Goal: Communication & Community: Connect with others

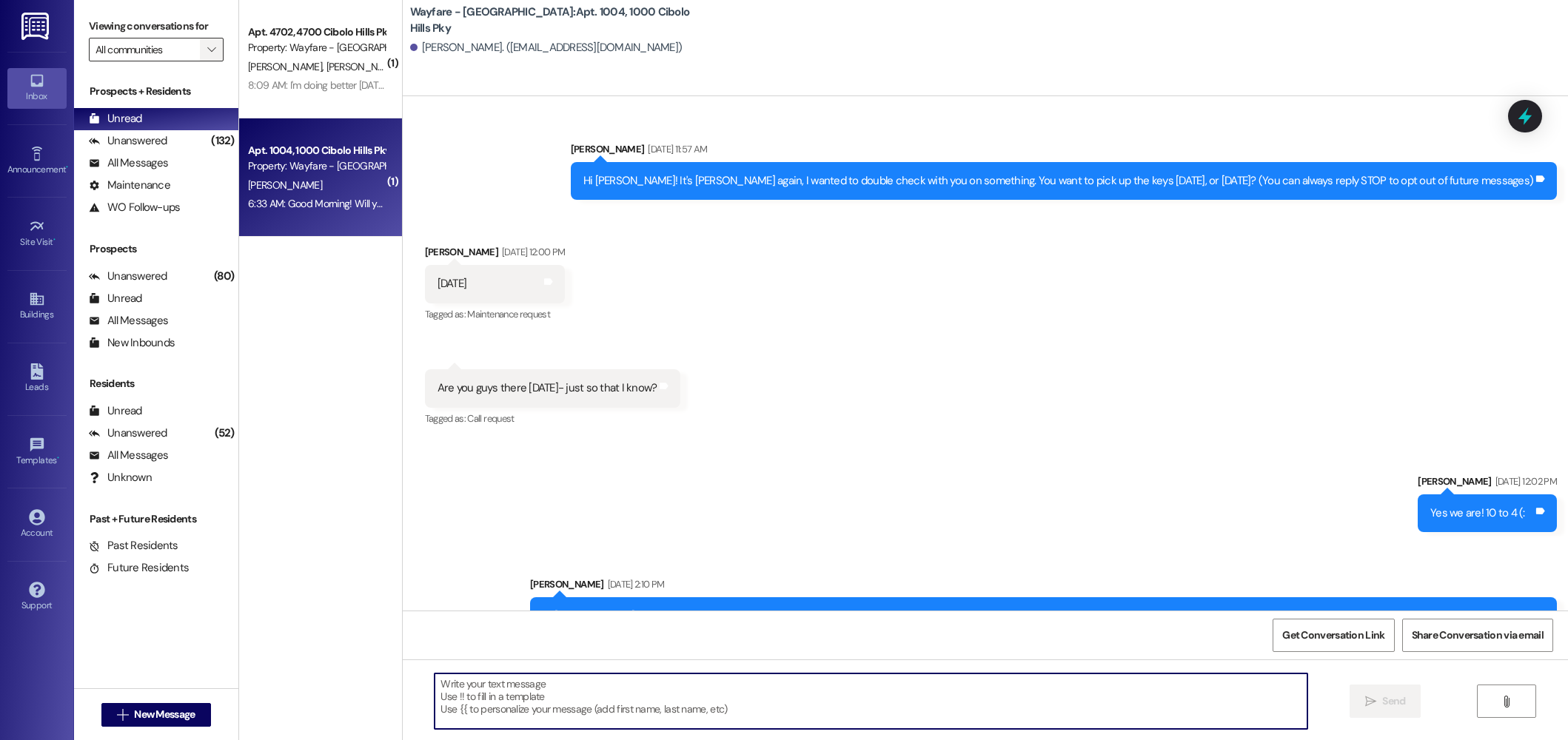
scroll to position [40867, 0]
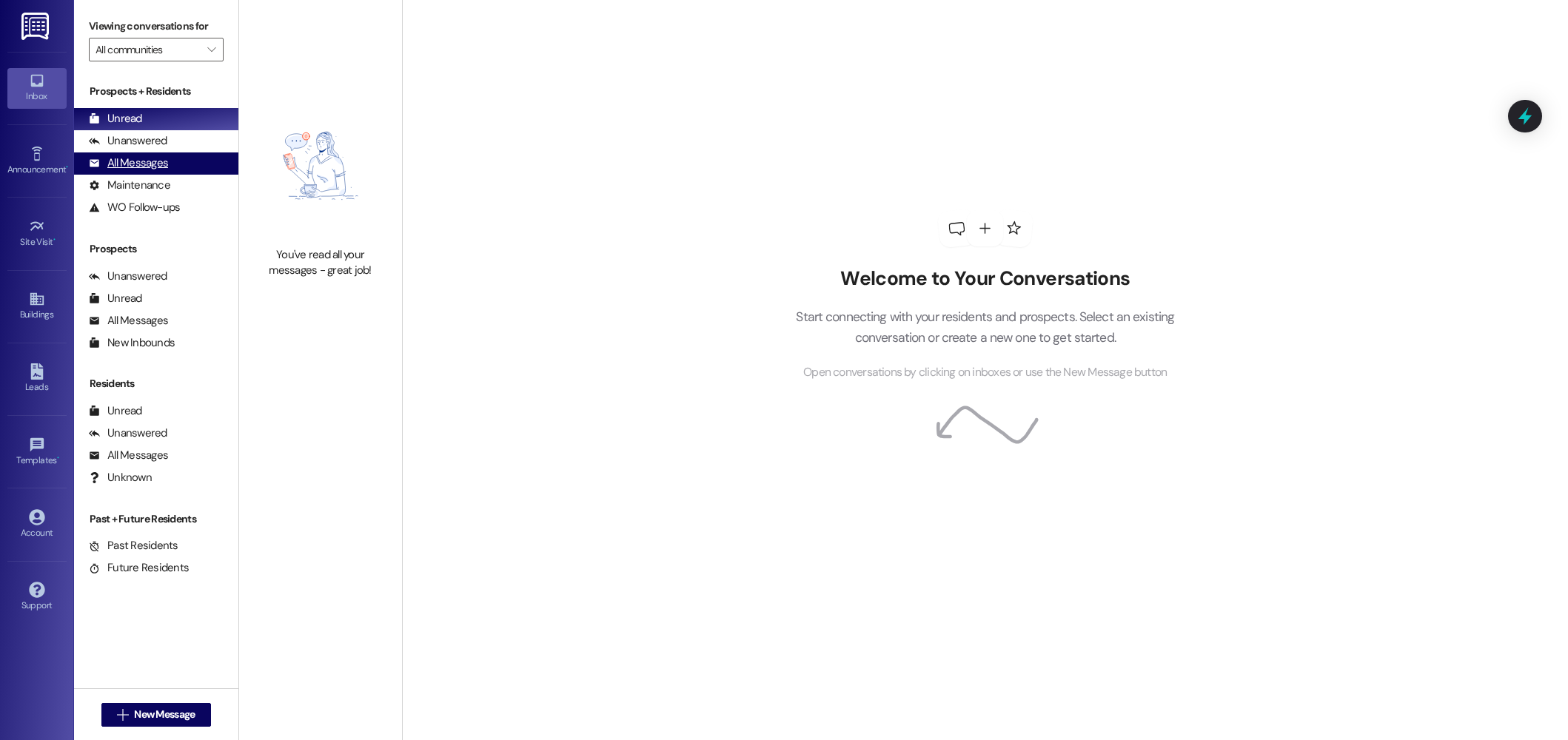
click at [142, 167] on div "All Messages" at bounding box center [128, 163] width 79 height 16
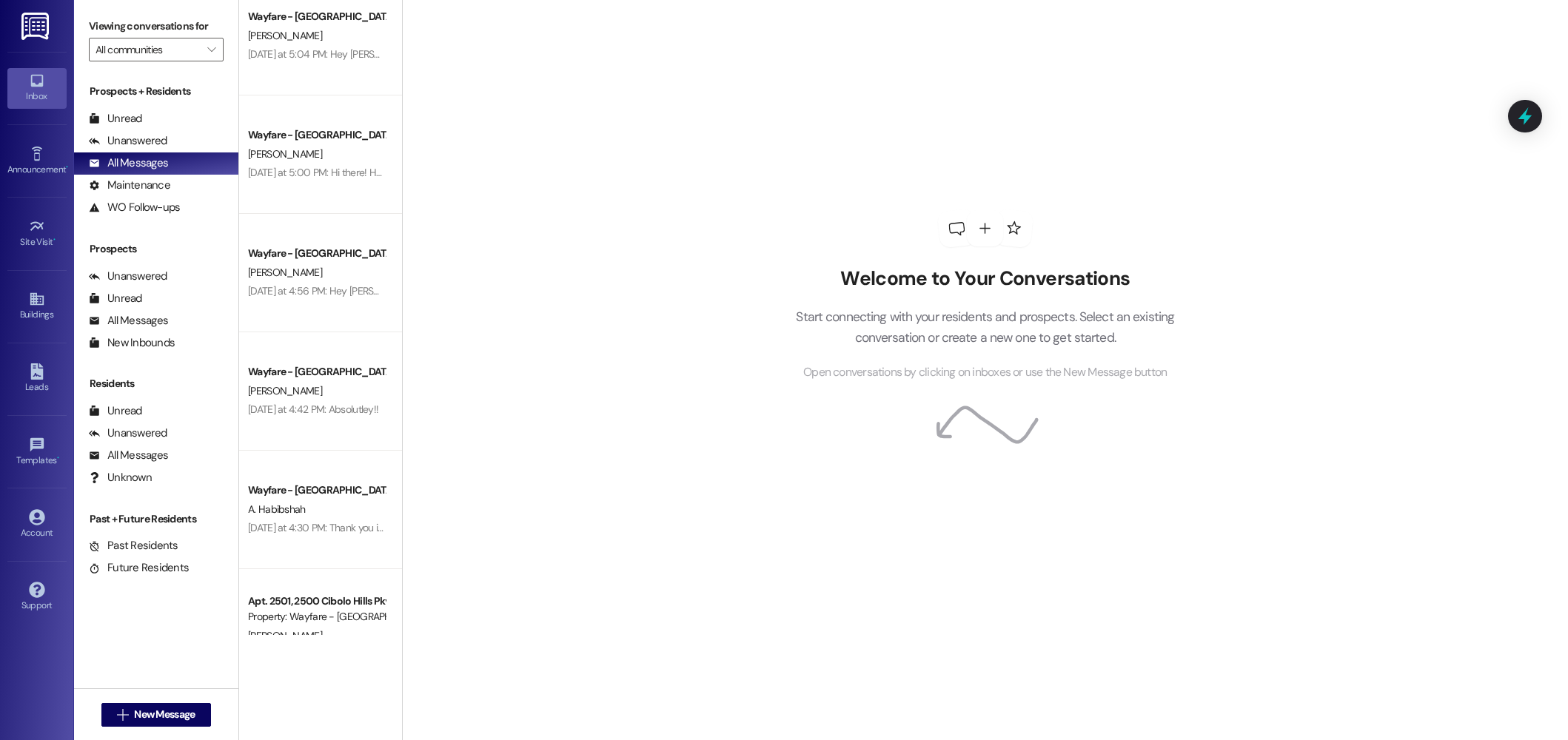
scroll to position [1212, 0]
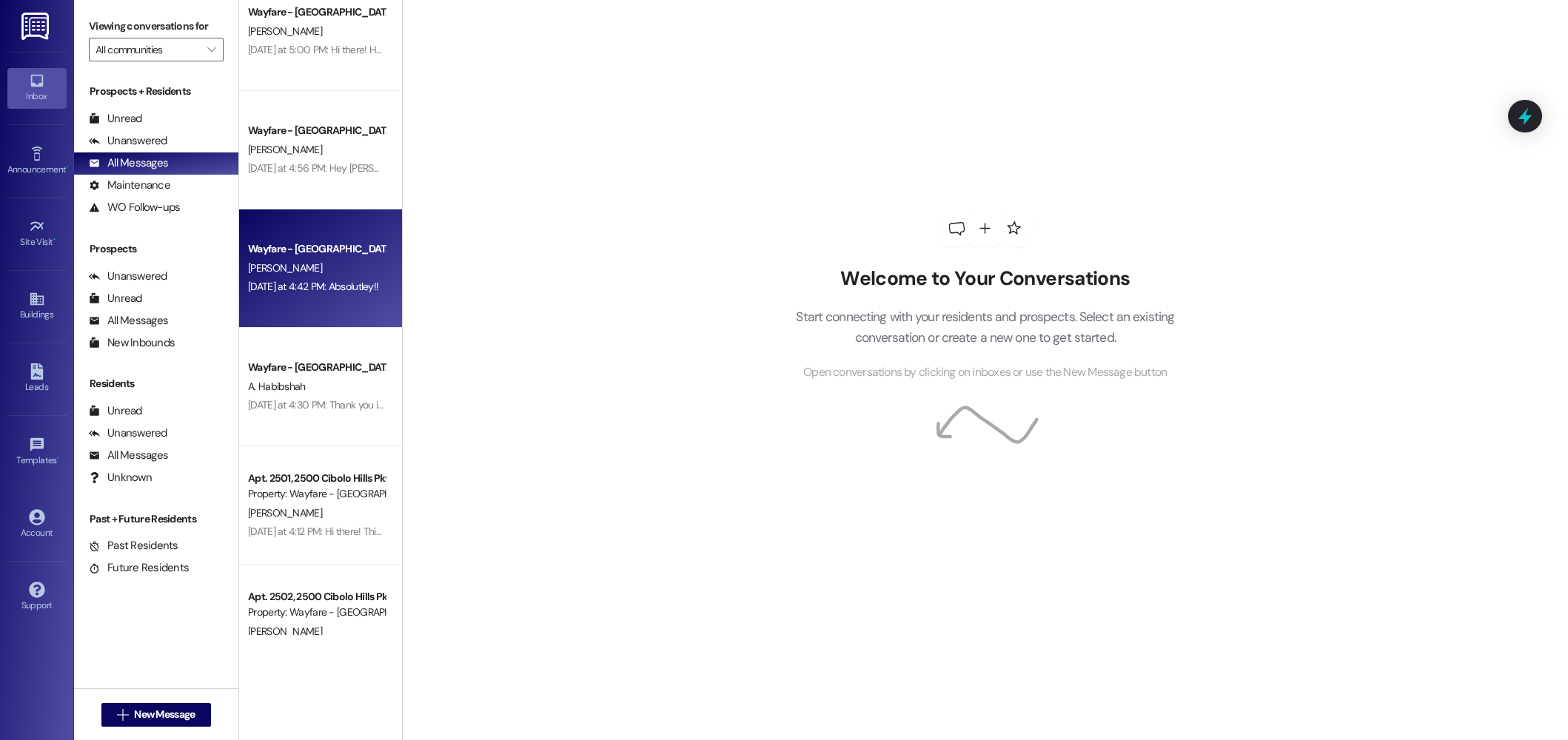
click at [318, 278] on div "Yesterday at 4:42 PM: Absolutley!! Yesterday at 4:42 PM: Absolutley!!" at bounding box center [317, 287] width 140 height 19
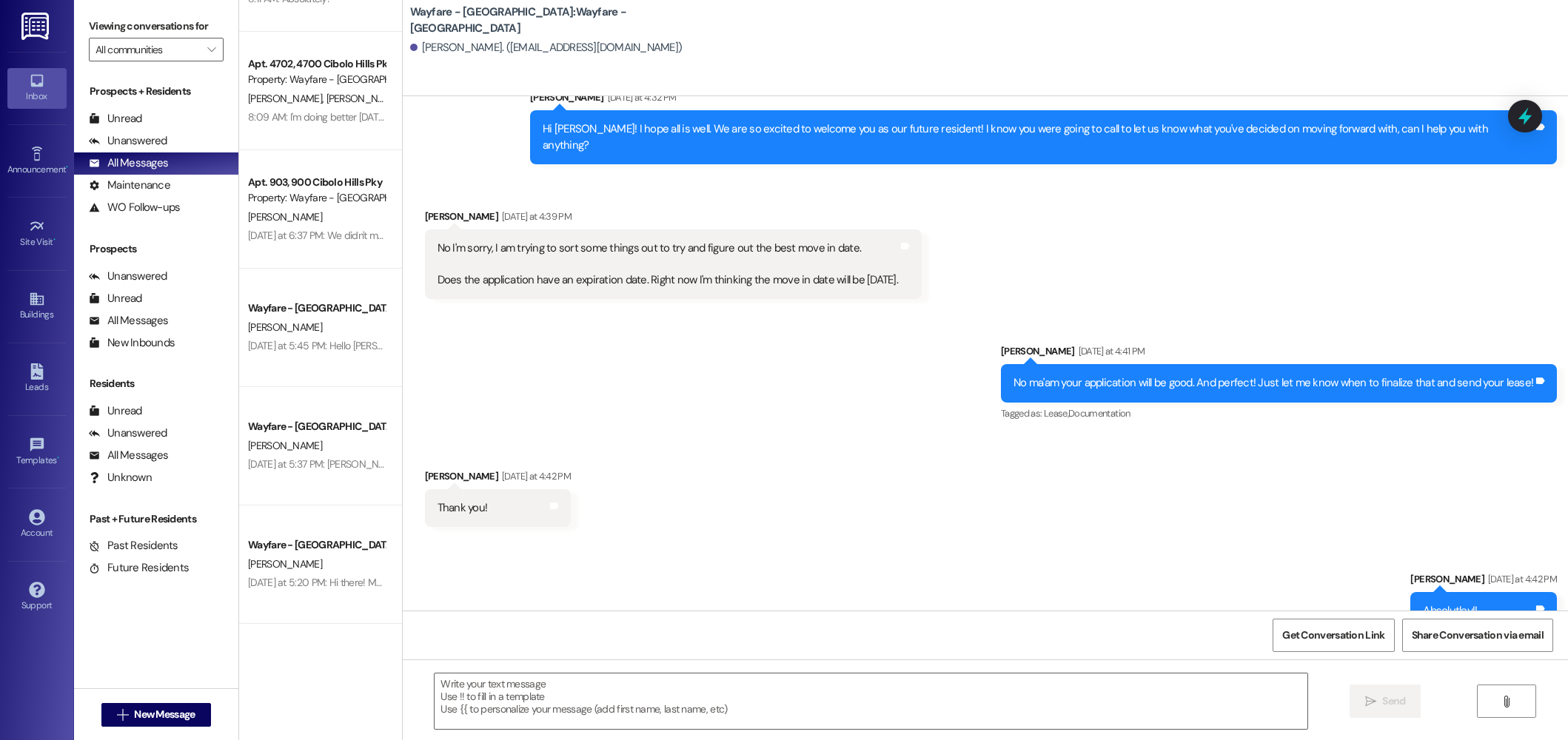
scroll to position [0, 0]
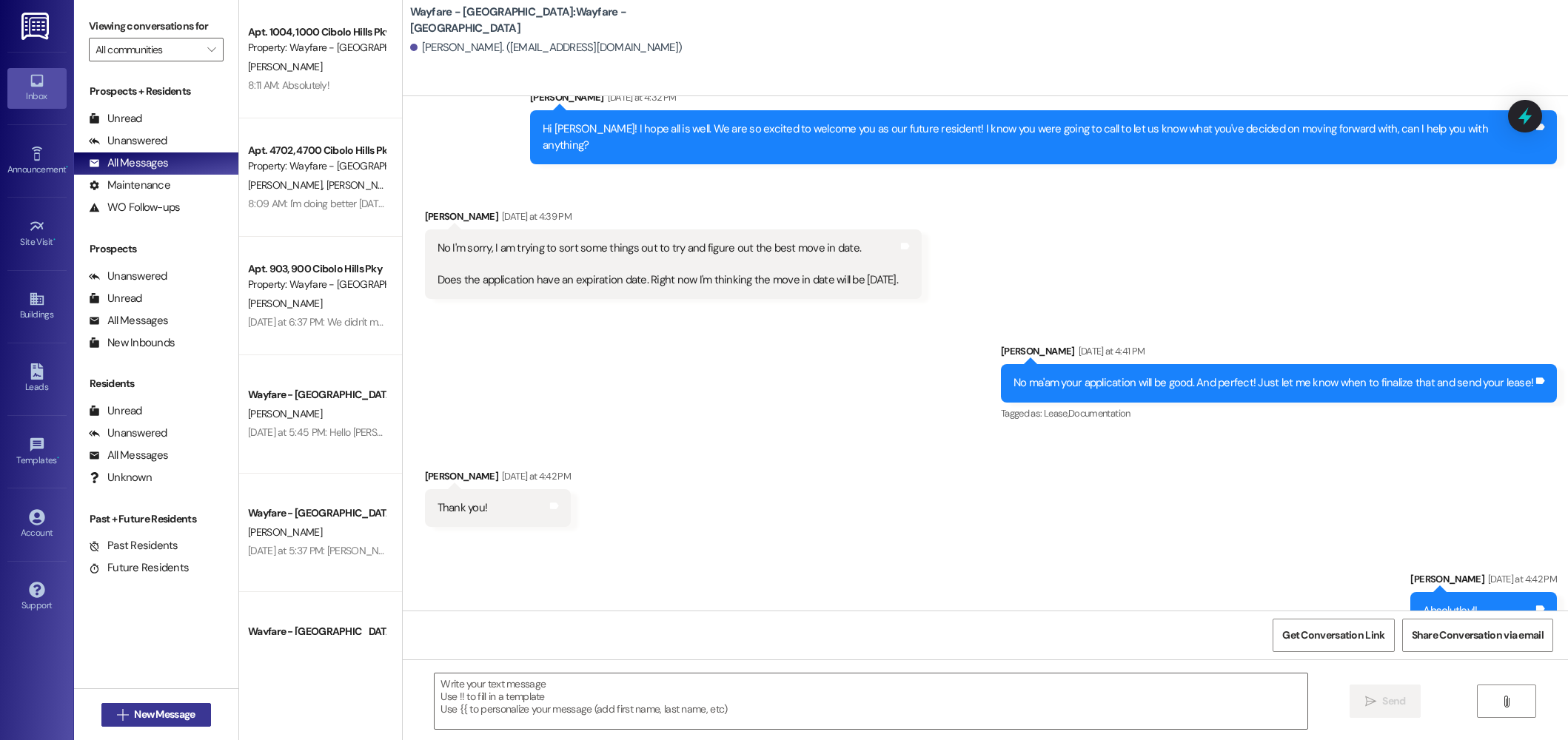
click at [153, 724] on button " New Message" at bounding box center [156, 714] width 110 height 23
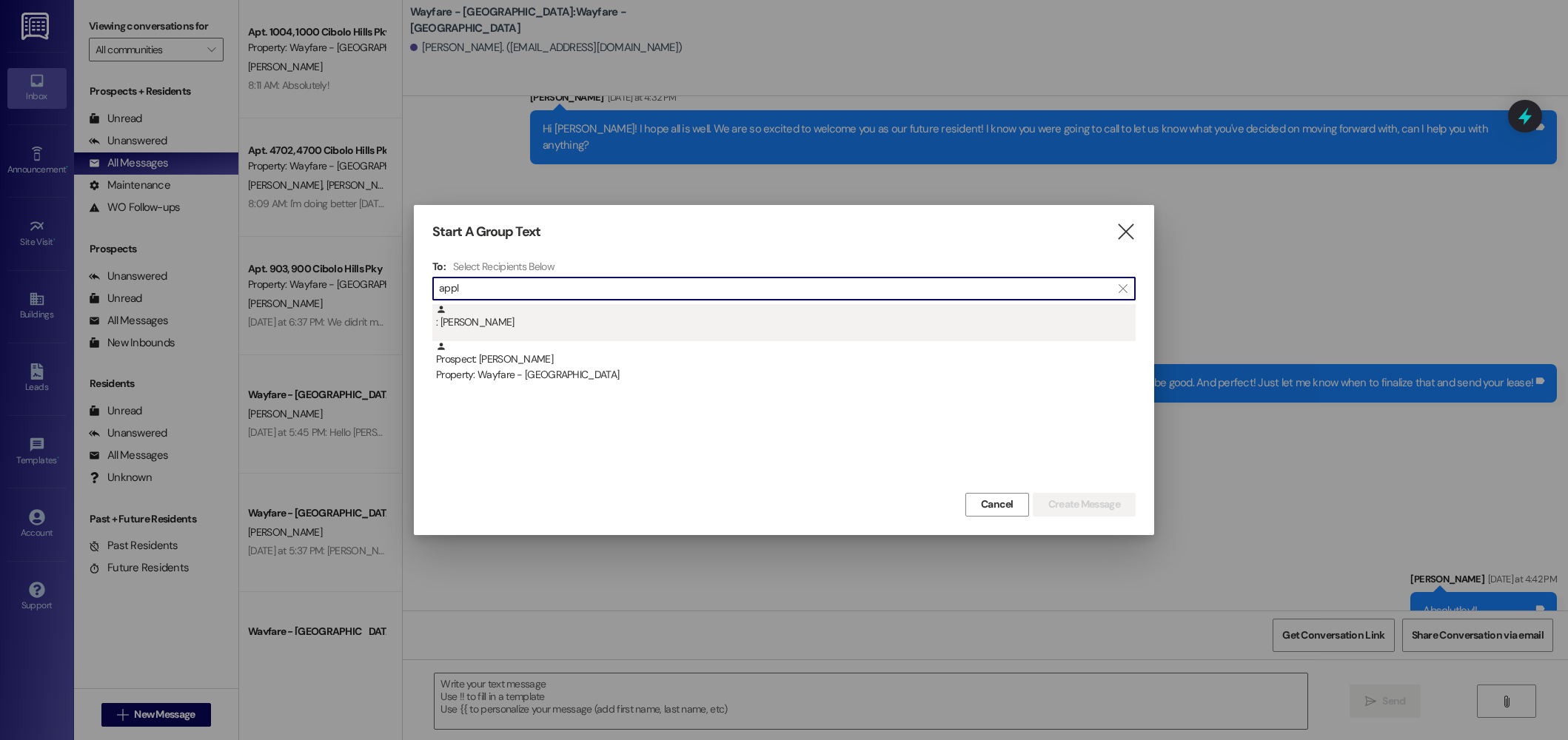
type input "appl"
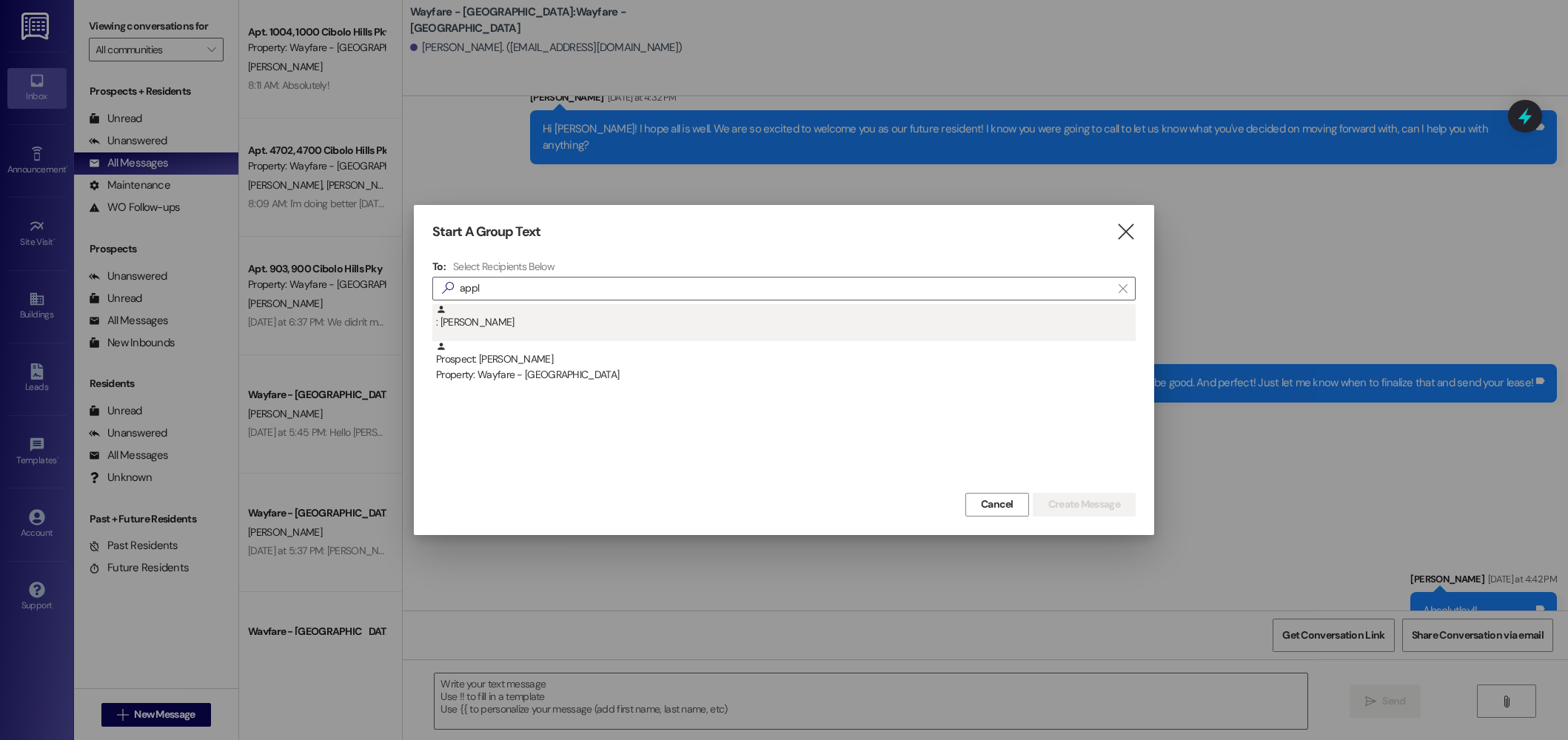
click at [556, 311] on div ": Lakendra Appleby" at bounding box center [786, 317] width 700 height 26
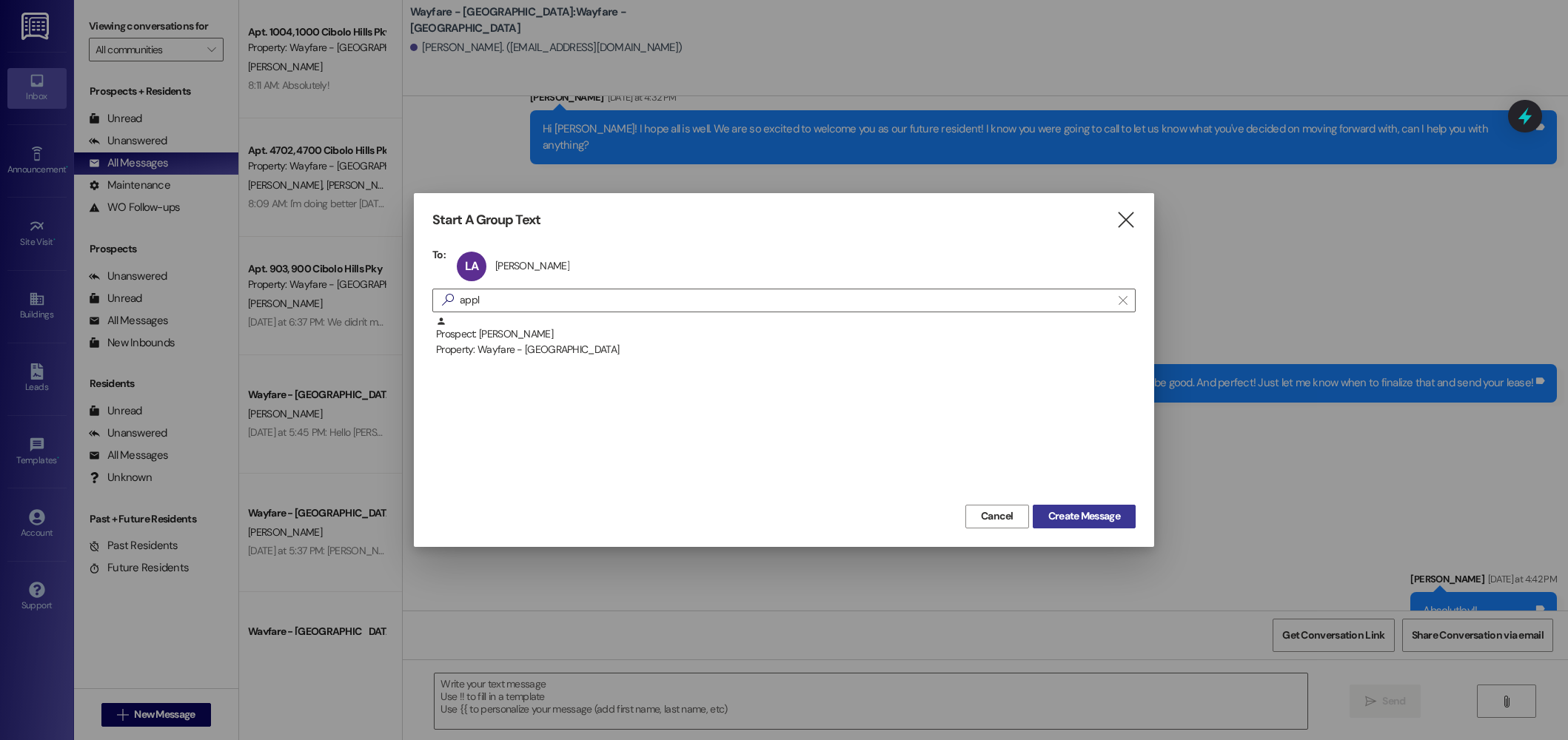
click at [1077, 510] on span "Create Message" at bounding box center [1083, 516] width 71 height 16
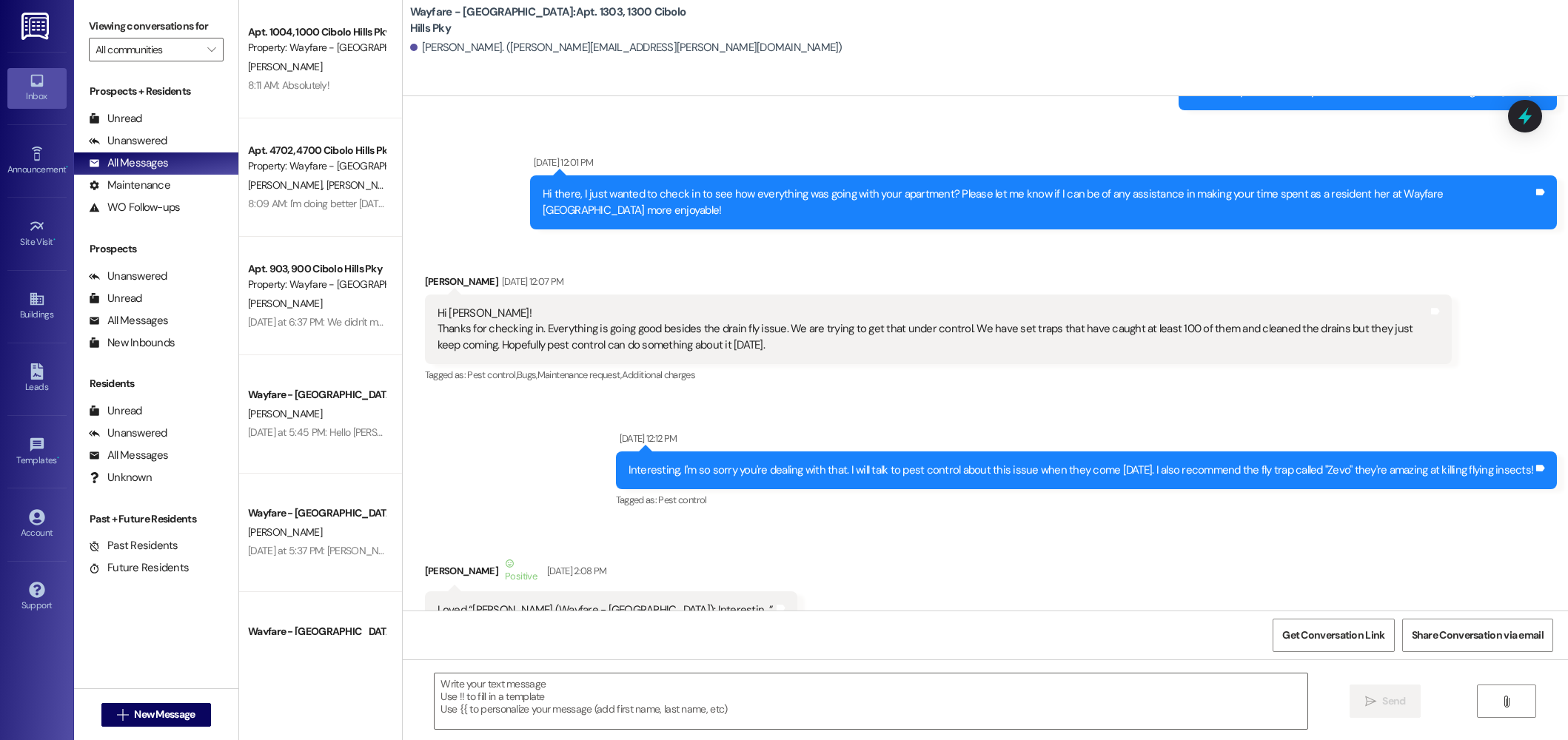
scroll to position [2299, 0]
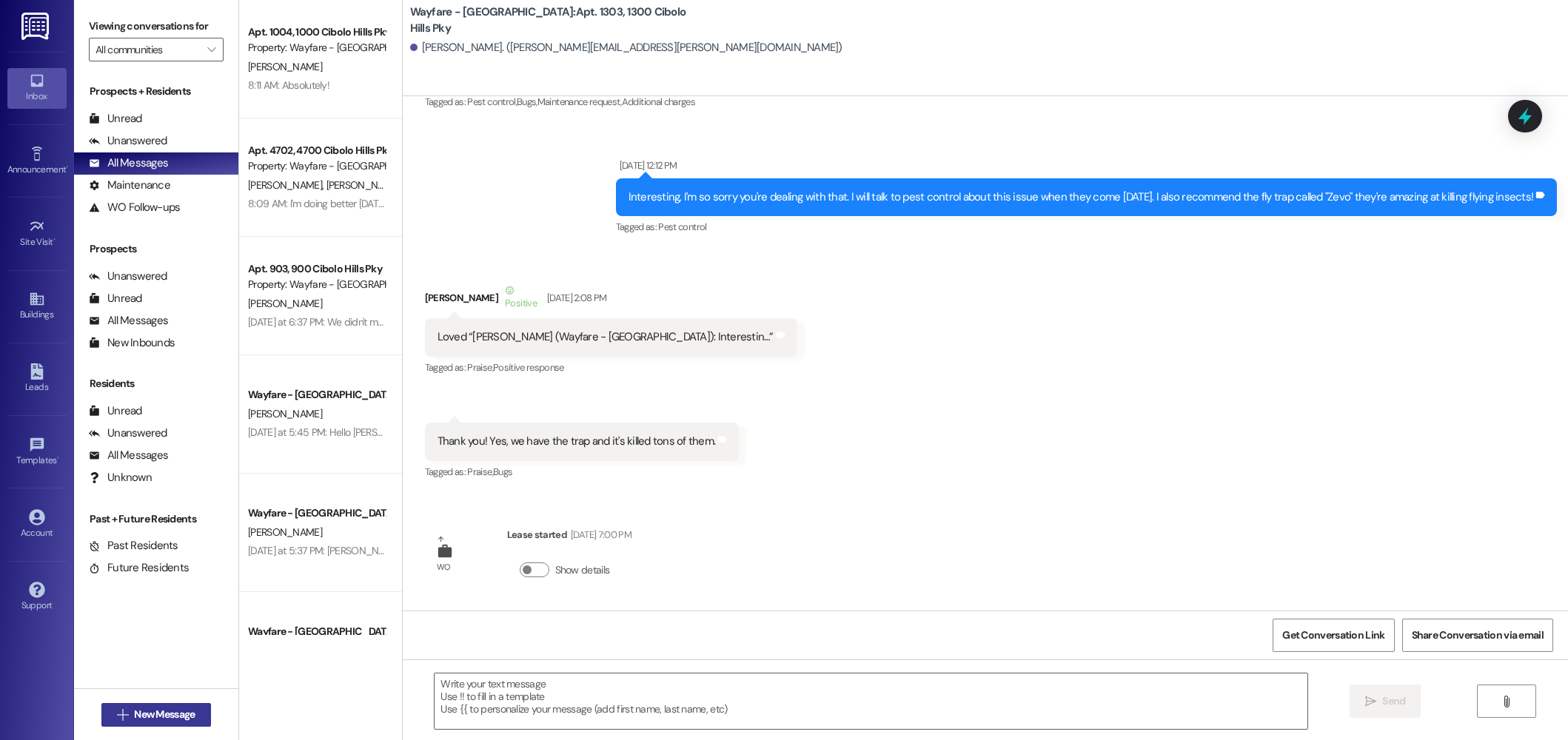
click at [120, 705] on button " New Message" at bounding box center [156, 714] width 110 height 23
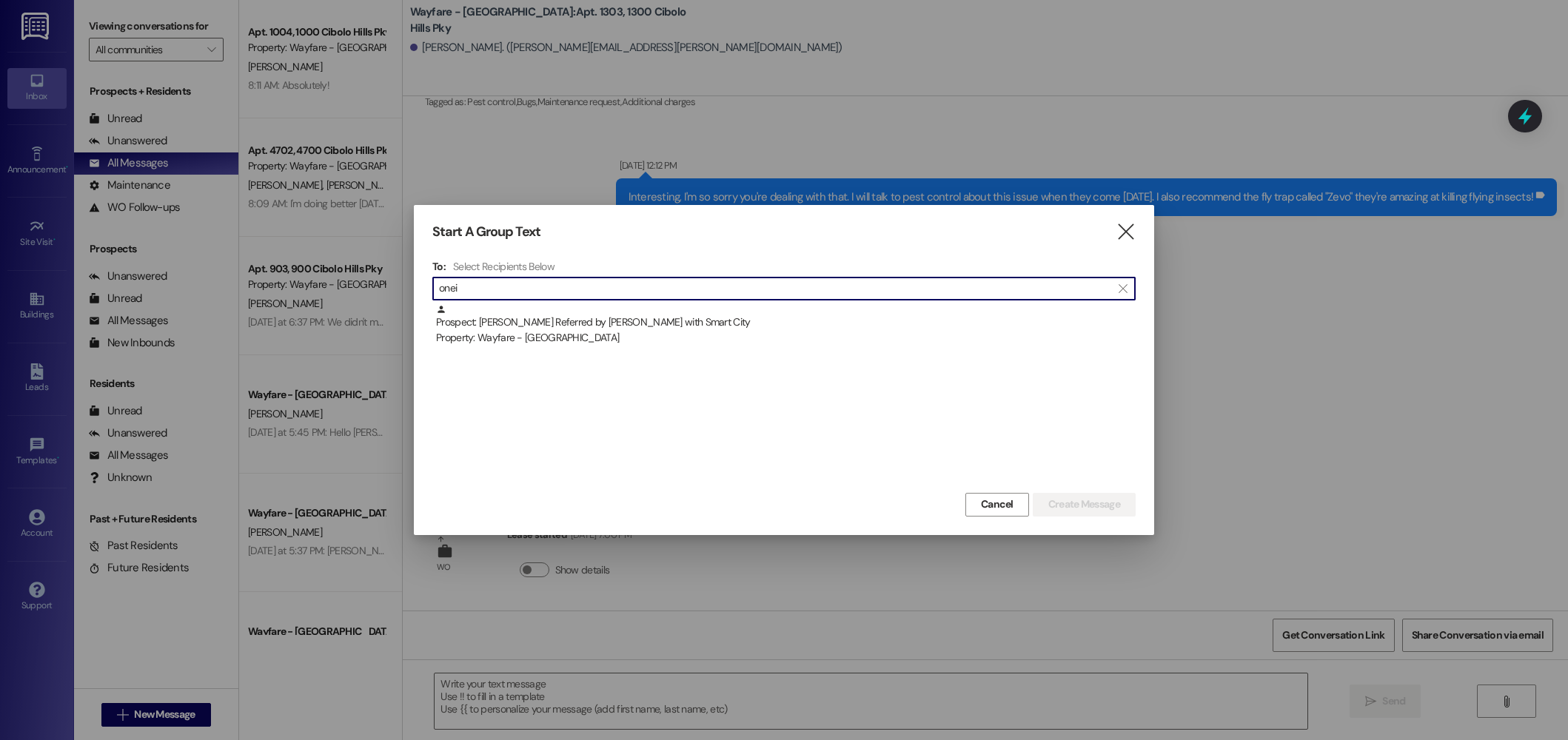
scroll to position [0, 0]
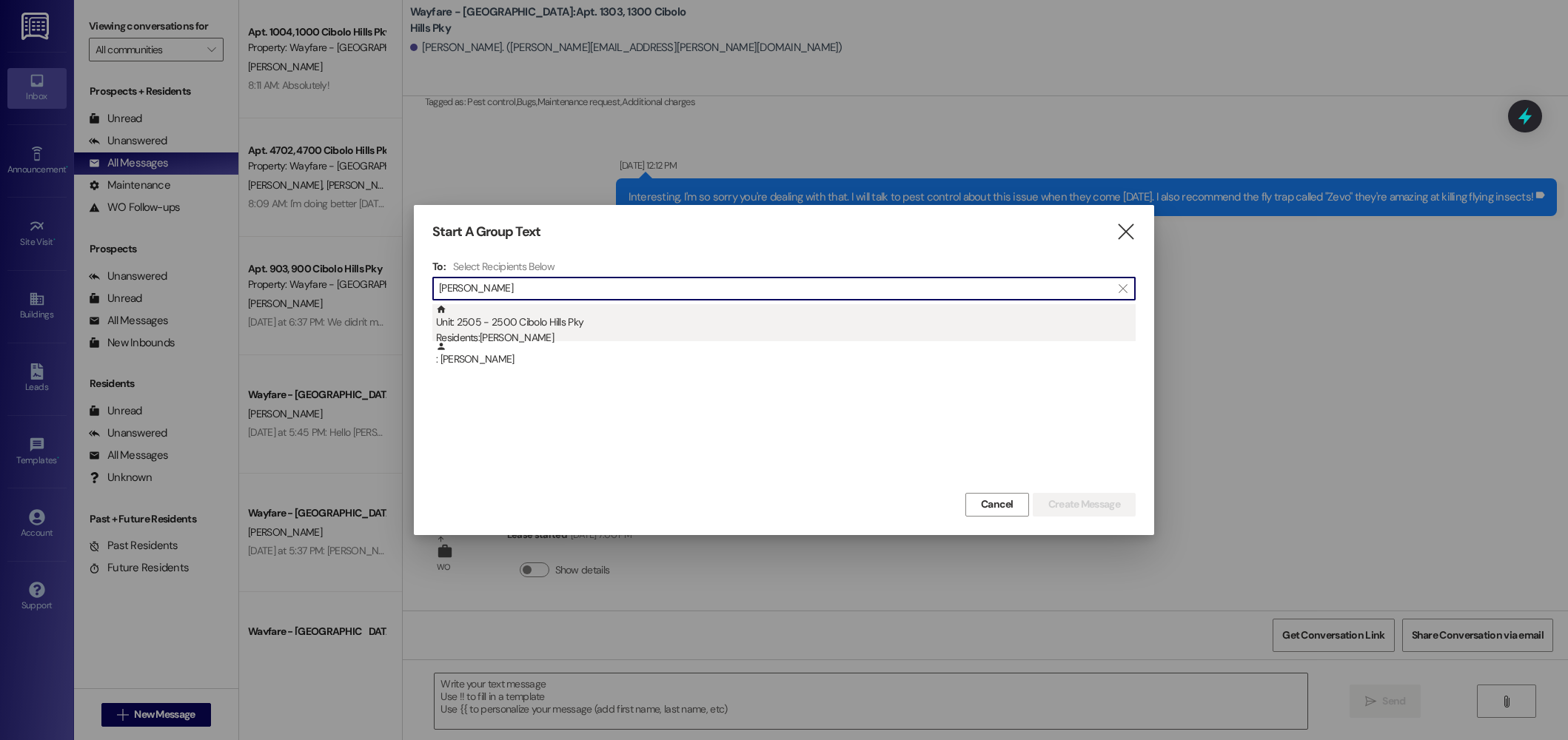
type input "onie"
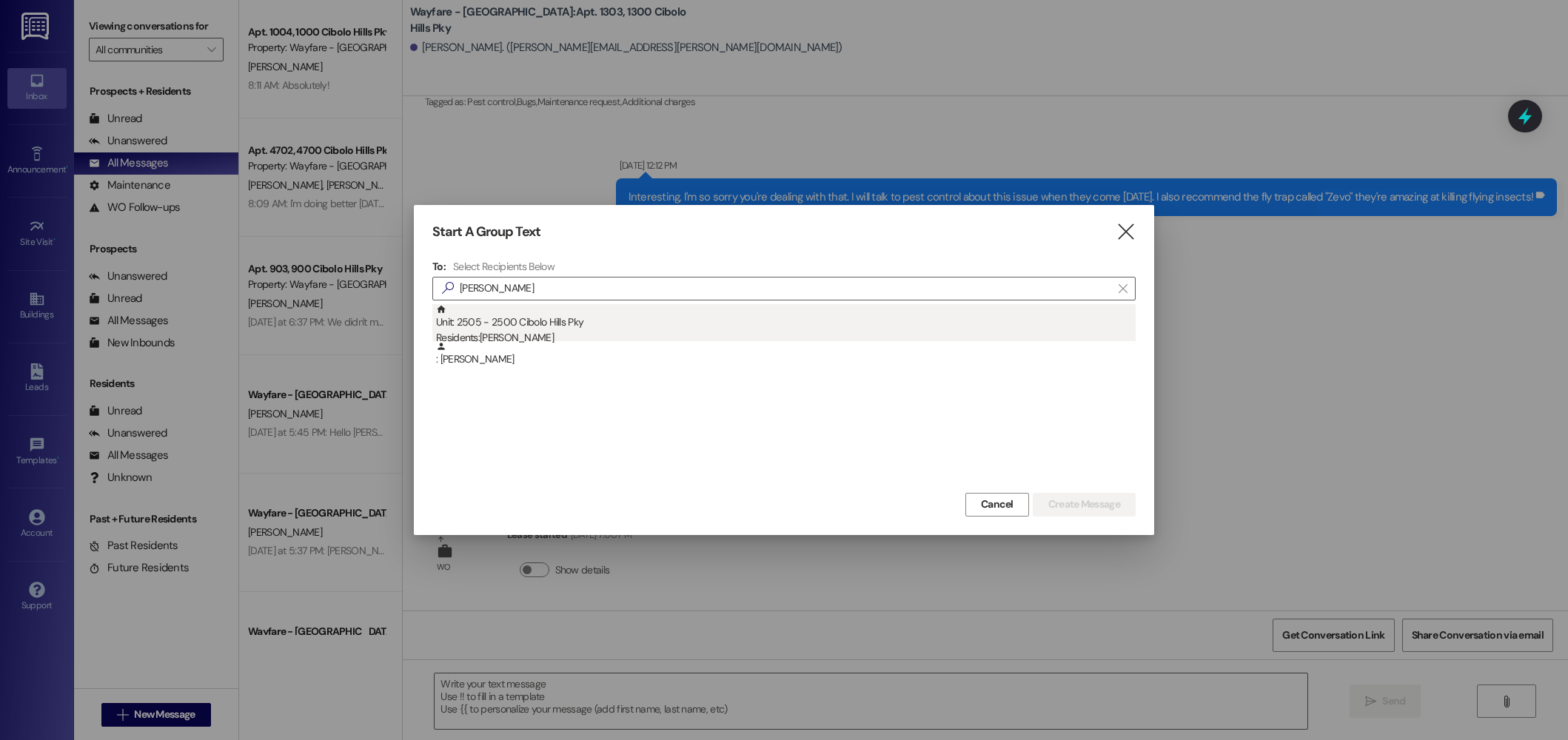
click at [624, 310] on div "Unit: 2505 - 2500 Cibolo Hills Pky Residents: Oniesha Stevenson" at bounding box center [786, 325] width 700 height 42
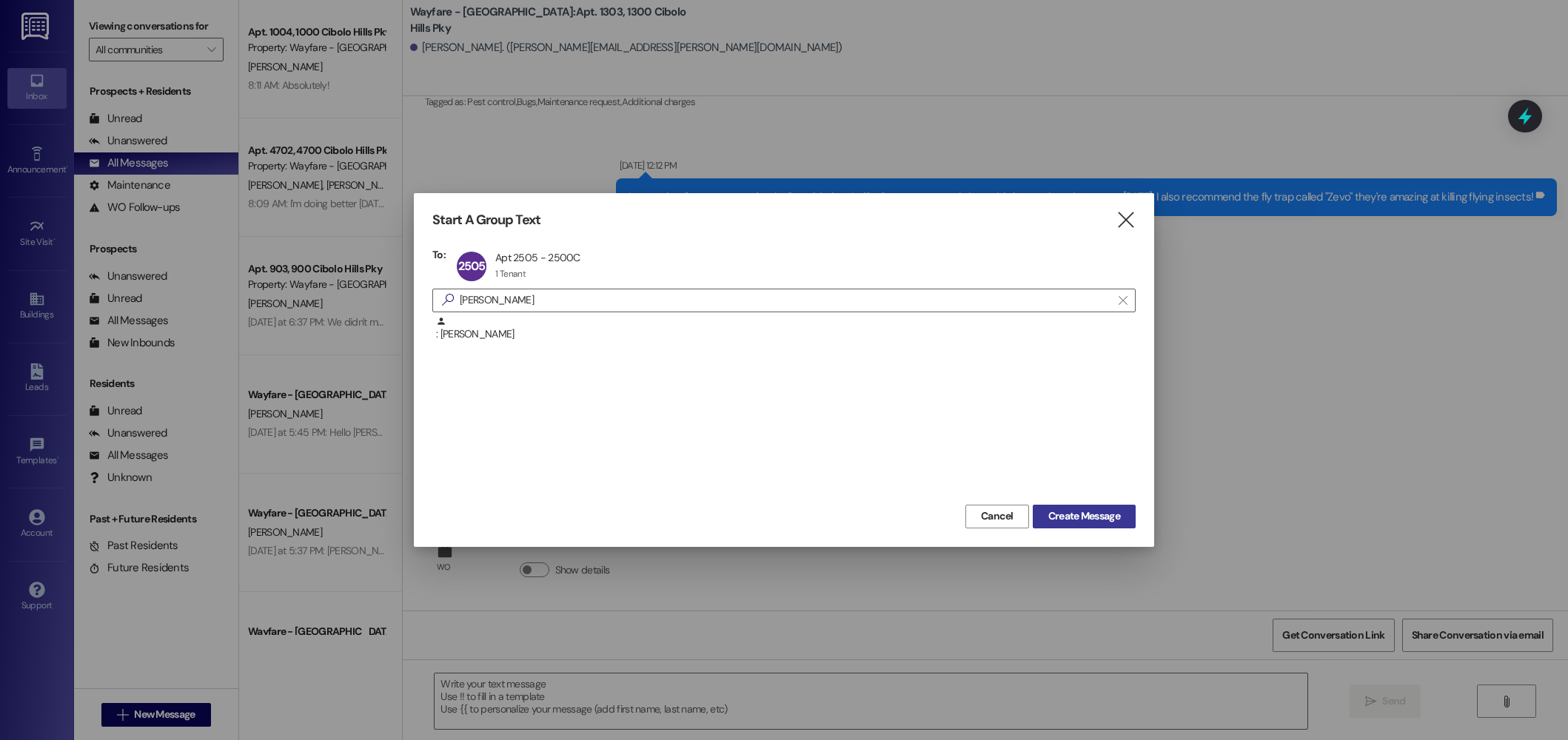
click at [1073, 510] on span "Create Message" at bounding box center [1083, 516] width 71 height 16
